Goal: Task Accomplishment & Management: Use online tool/utility

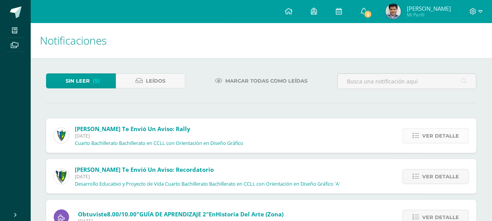
click at [432, 131] on span "Ver detalle" at bounding box center [440, 136] width 37 height 14
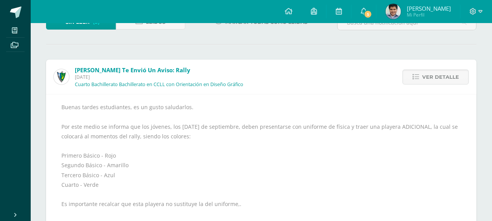
scroll to position [48, 0]
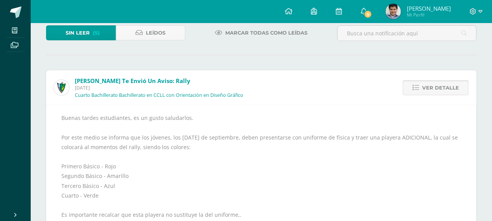
click at [429, 80] on link "Ver detalle" at bounding box center [436, 87] width 66 height 15
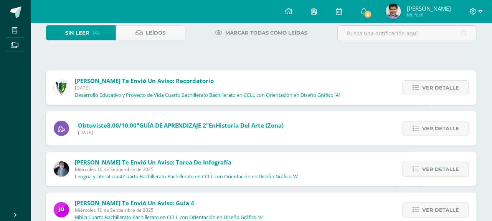
click at [427, 82] on span "Ver detalle" at bounding box center [440, 88] width 37 height 14
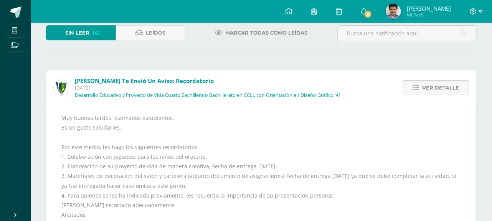
click at [424, 82] on span "Ver detalle" at bounding box center [440, 88] width 37 height 14
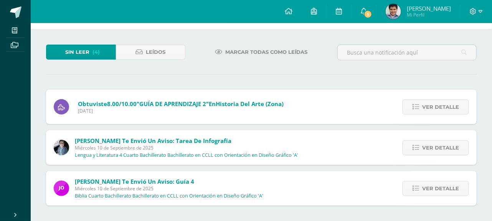
scroll to position [28, 0]
click at [416, 149] on icon at bounding box center [416, 148] width 7 height 7
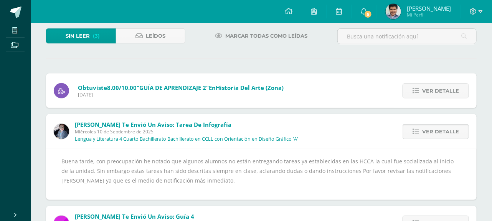
scroll to position [48, 0]
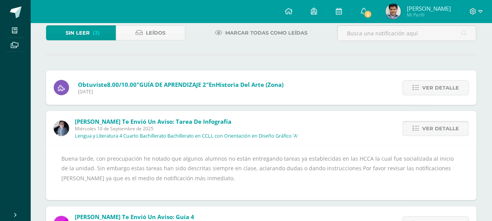
click at [419, 131] on icon at bounding box center [416, 128] width 7 height 7
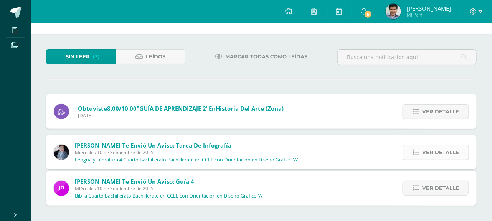
scroll to position [0, 0]
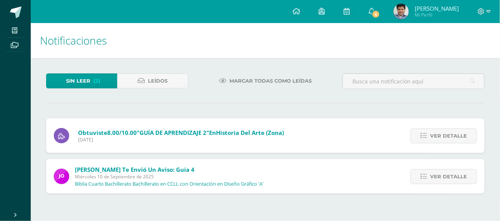
click at [417, 146] on div "Ver detalle" at bounding box center [442, 135] width 86 height 35
click at [427, 175] on icon at bounding box center [423, 176] width 7 height 7
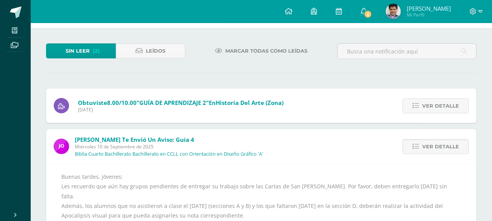
scroll to position [48, 0]
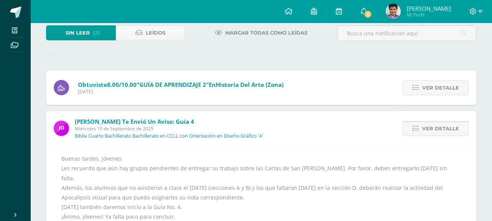
click at [426, 135] on span "Ver detalle" at bounding box center [440, 128] width 37 height 14
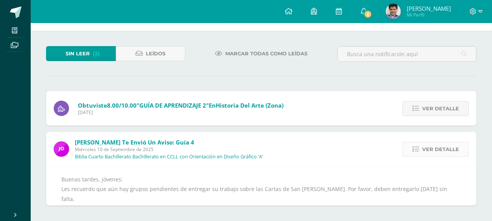
scroll to position [0, 0]
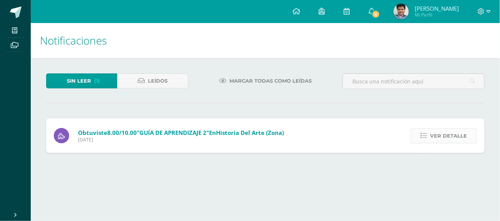
click at [437, 139] on span "Ver detalle" at bounding box center [448, 136] width 37 height 14
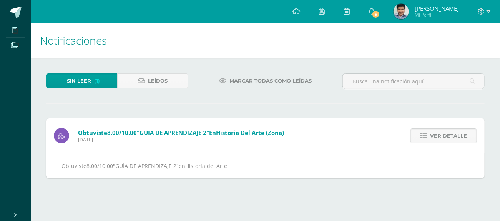
click at [437, 139] on span "Ver detalle" at bounding box center [448, 136] width 37 height 14
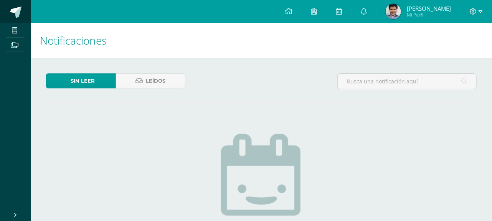
click at [13, 13] on span at bounding box center [16, 13] width 12 height 12
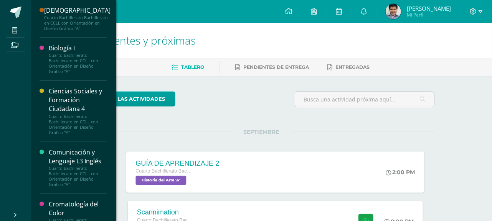
scroll to position [144, 0]
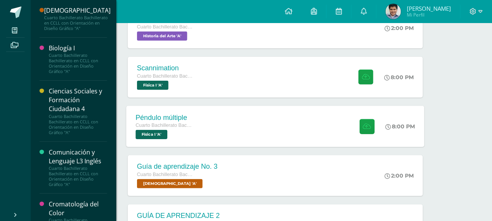
click at [212, 116] on div "Péndulo múltiple Cuarto Bachillerato Bachillerato en CCLL con Orientación en Di…" at bounding box center [275, 126] width 298 height 41
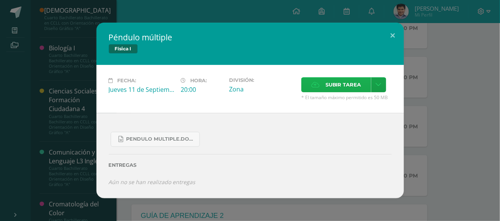
click at [327, 91] on span "Subir tarea" at bounding box center [343, 85] width 36 height 14
click at [0, 0] on input "Subir tarea" at bounding box center [0, 0] width 0 height 0
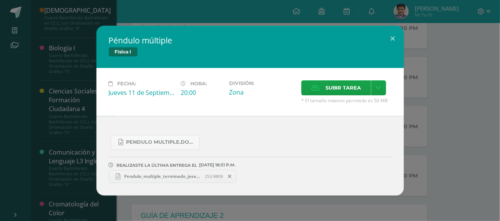
click at [431, 53] on div "Péndulo múltiple Física I Fecha: [DATE] Hora: 20:00 División: Zona" at bounding box center [249, 111] width 493 height 170
